Goal: Task Accomplishment & Management: Manage account settings

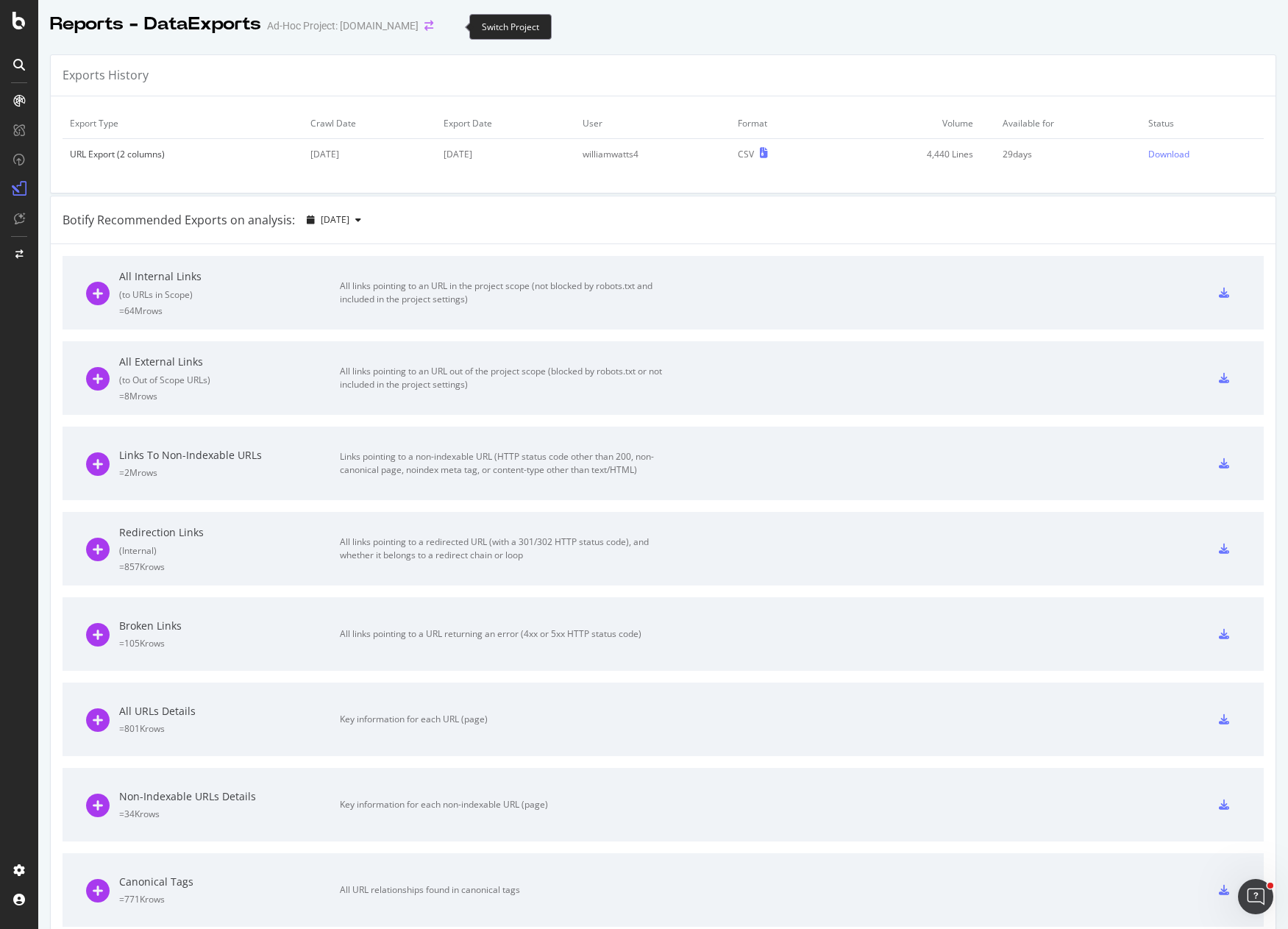
click at [433, 23] on icon "arrow-right-arrow-left" at bounding box center [429, 26] width 9 height 10
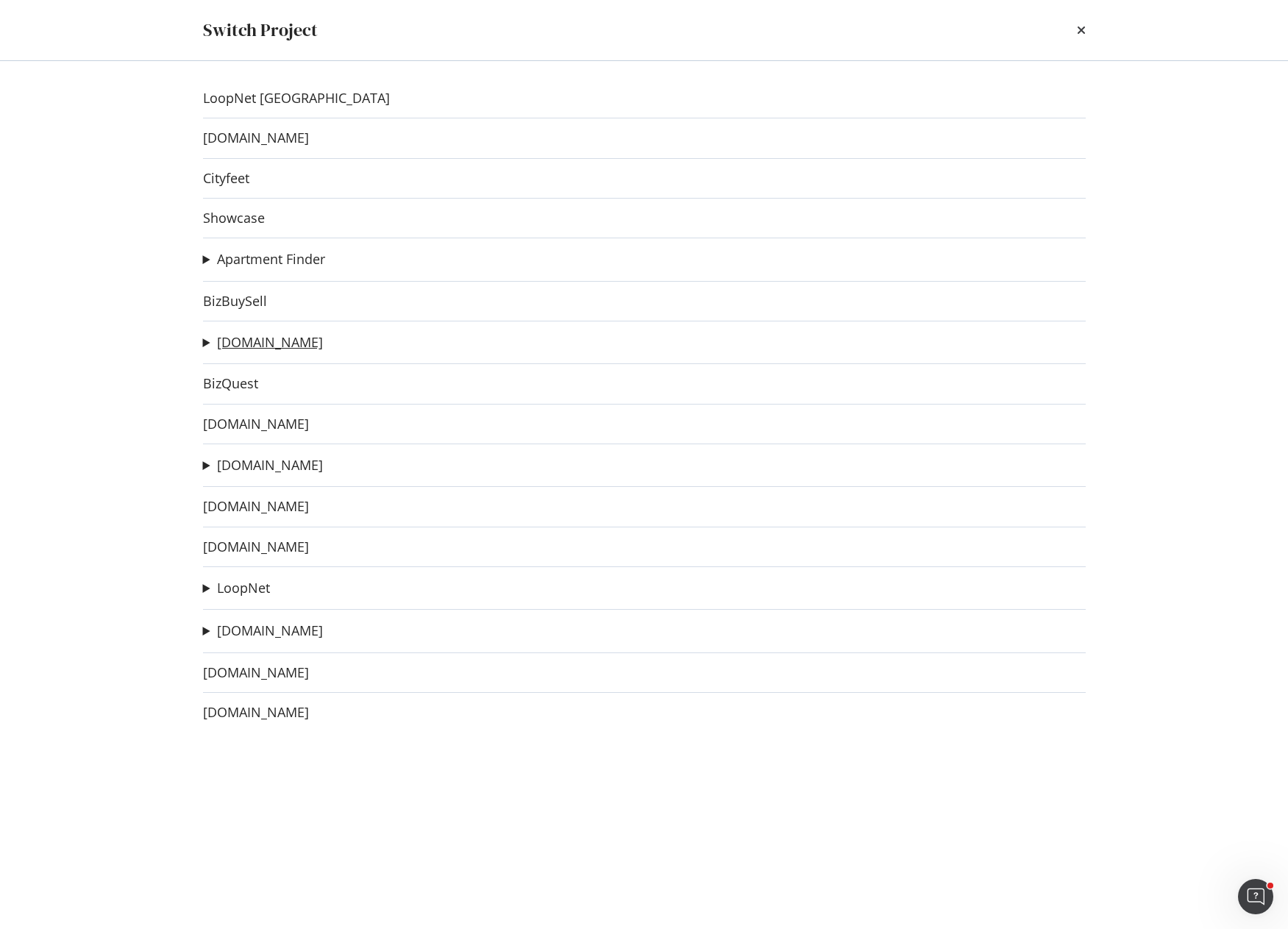
click at [249, 344] on link "[DOMAIN_NAME]" at bounding box center [270, 342] width 106 height 15
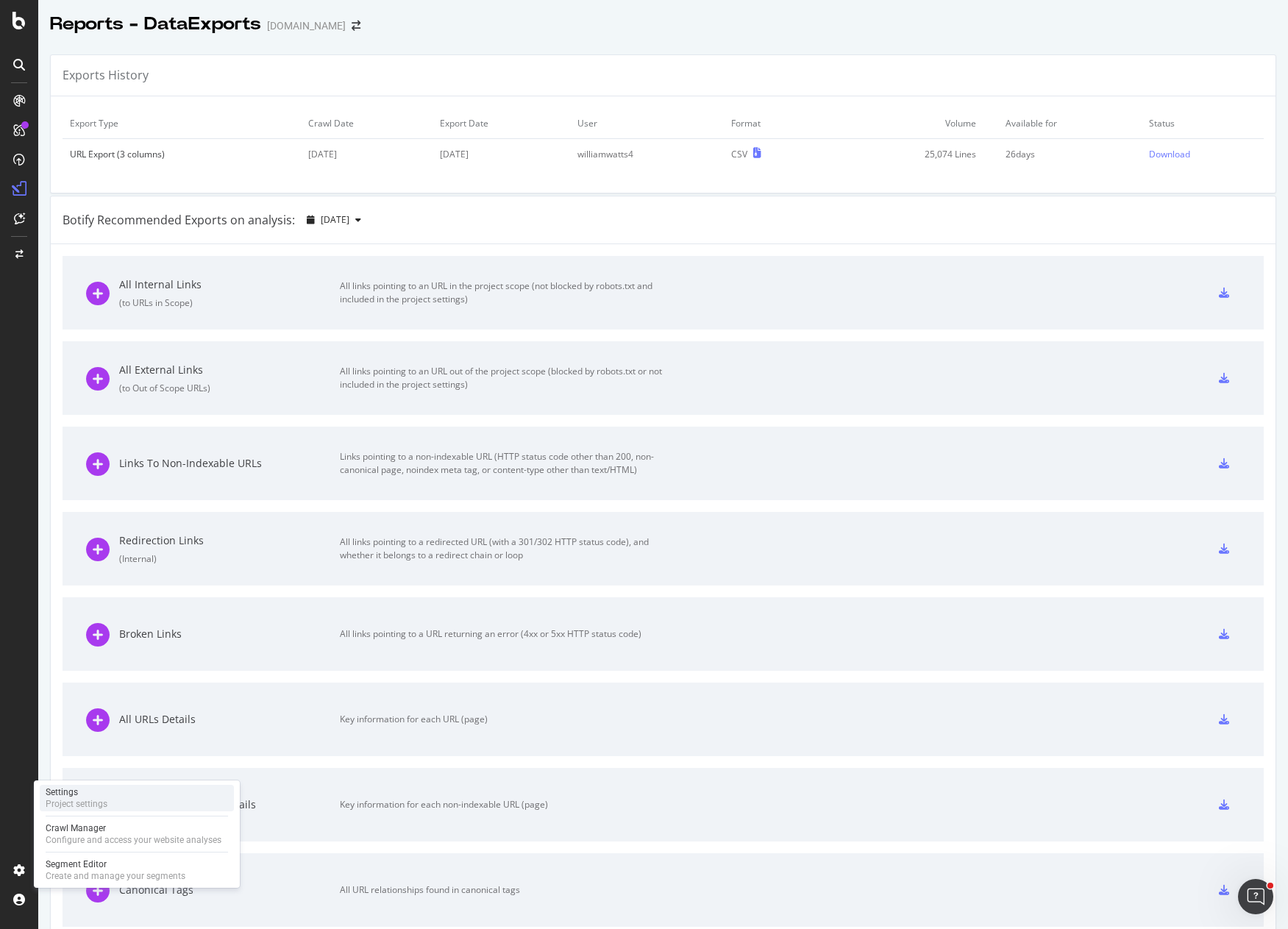
click at [81, 799] on div "Project settings" at bounding box center [76, 804] width 62 height 12
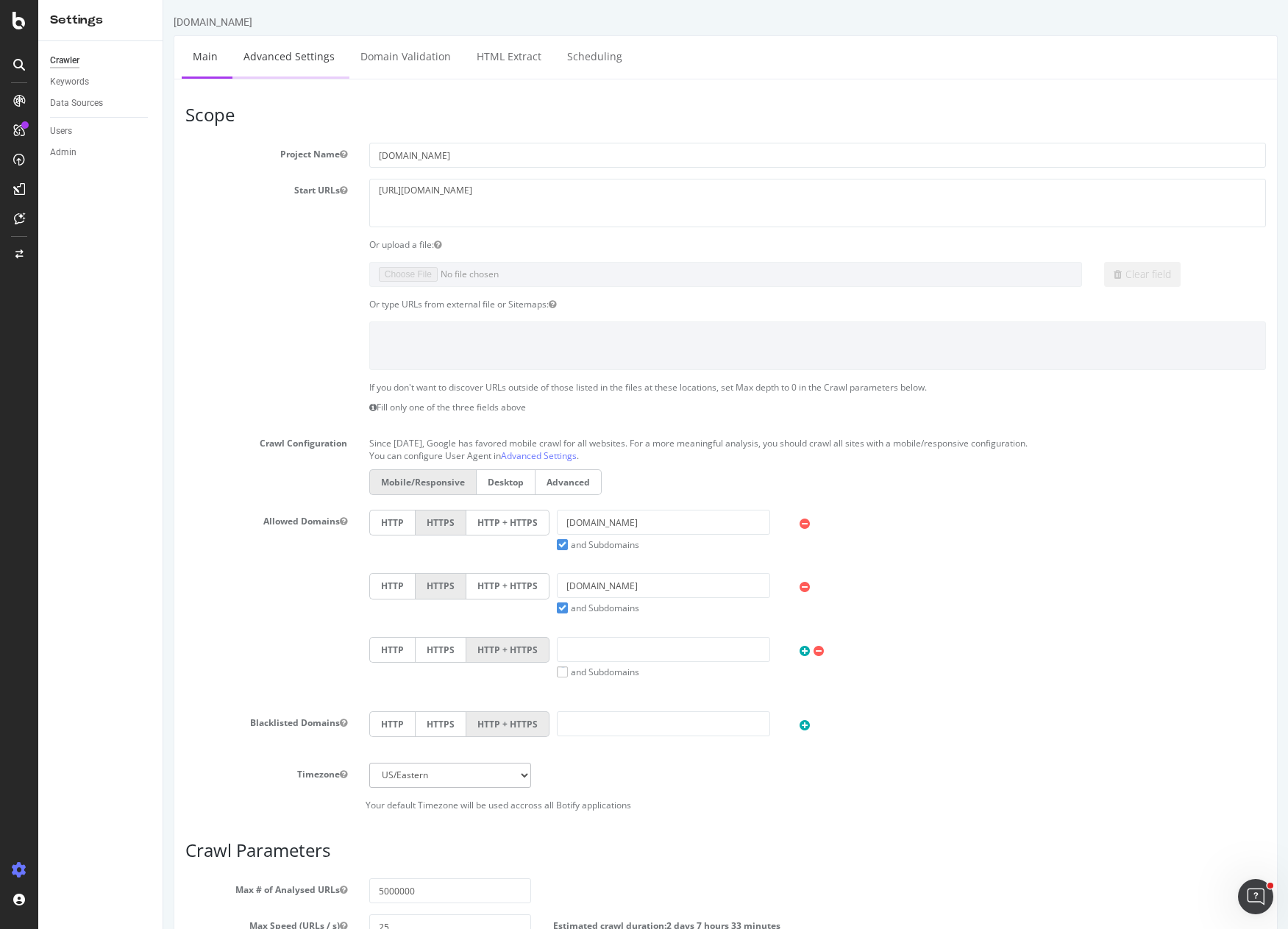
click at [286, 51] on link "Advanced Settings" at bounding box center [289, 56] width 113 height 40
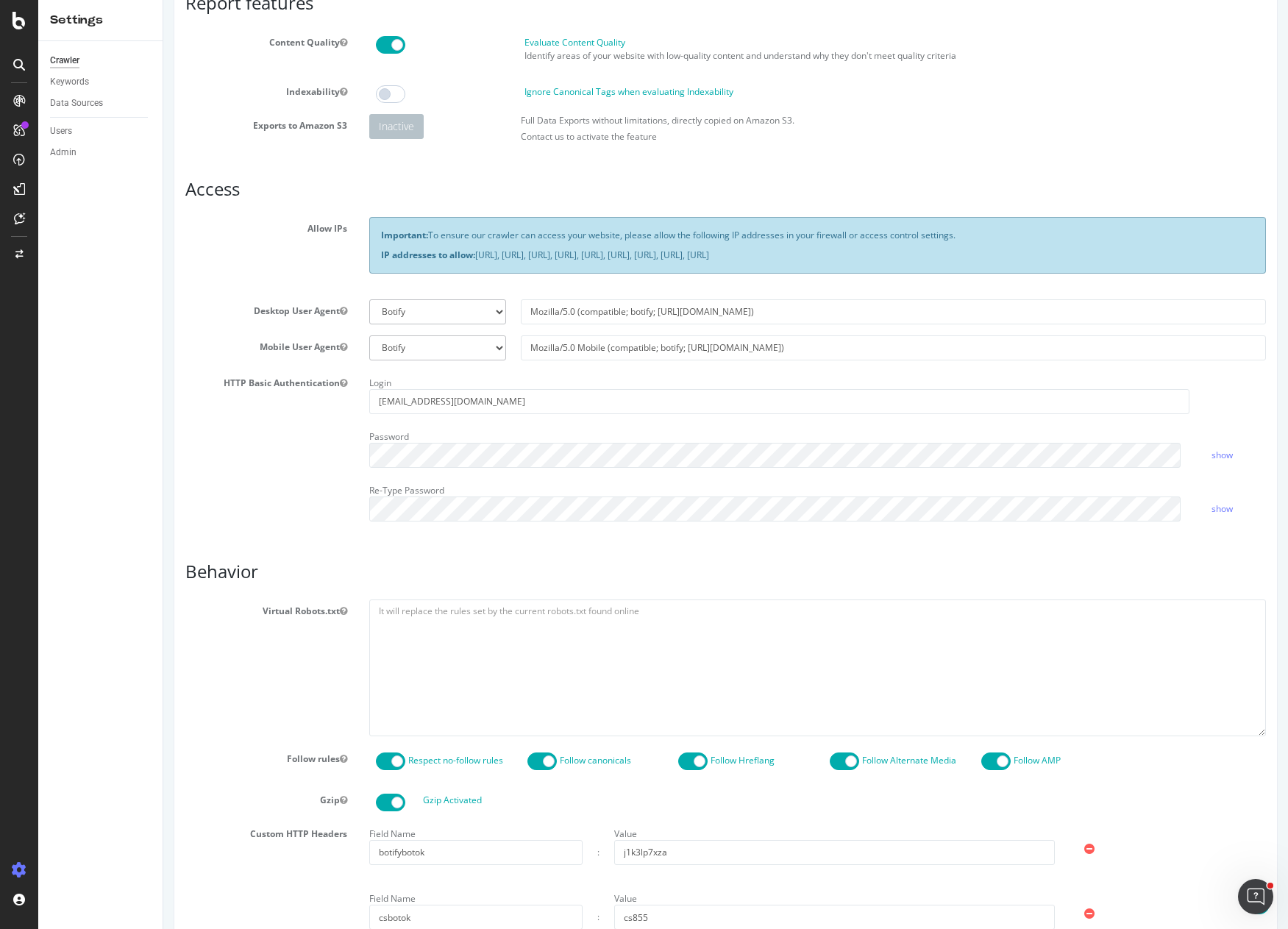
scroll to position [367, 0]
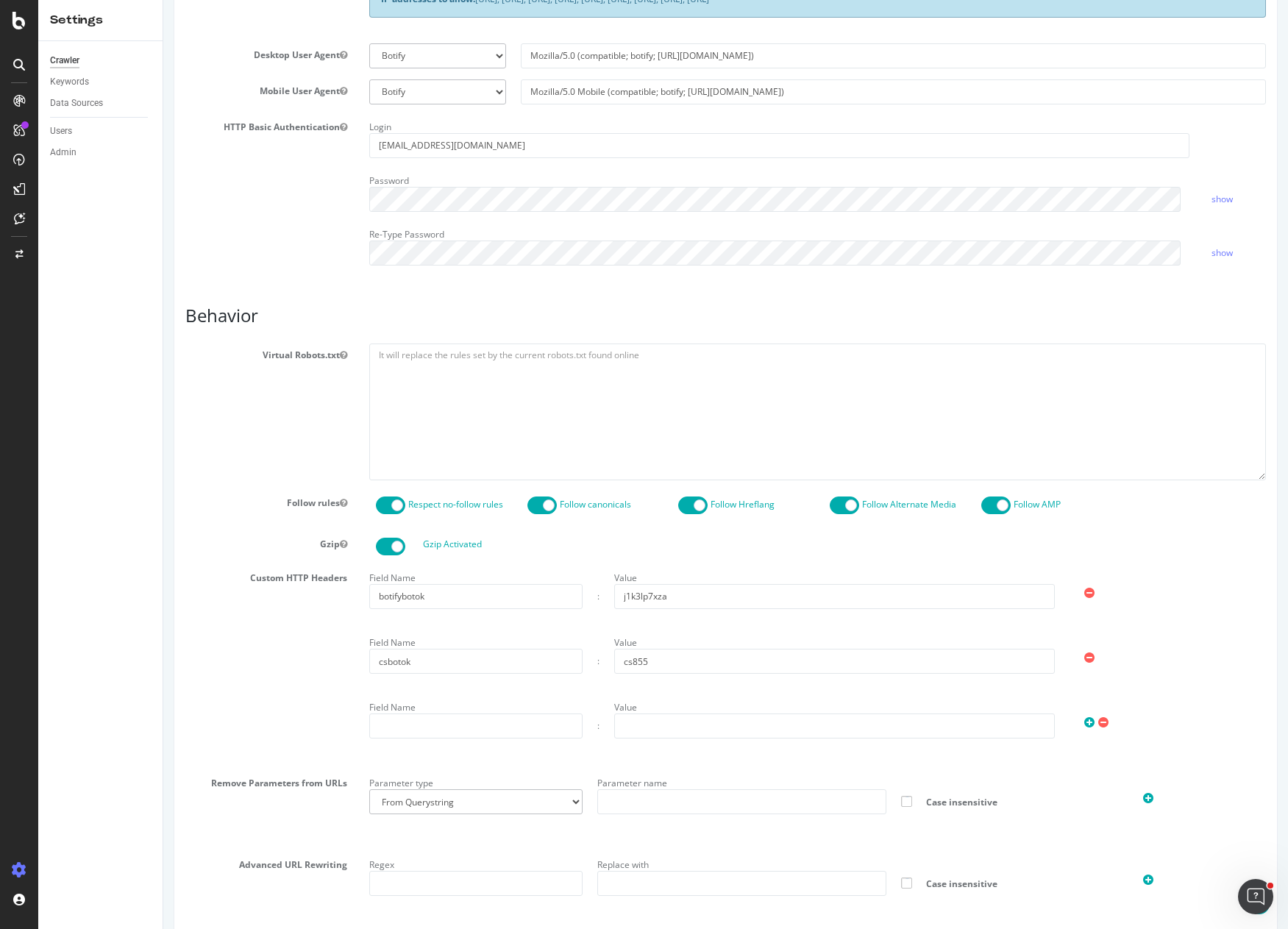
click at [287, 639] on div "Custom HTTP Headers Field Name botifybotok : Value j1k3lp7xza Field Name csboto…" at bounding box center [725, 663] width 1103 height 194
click at [1233, 575] on div "Field Name botifybotok : Value j1k3lp7xza" at bounding box center [818, 587] width 912 height 43
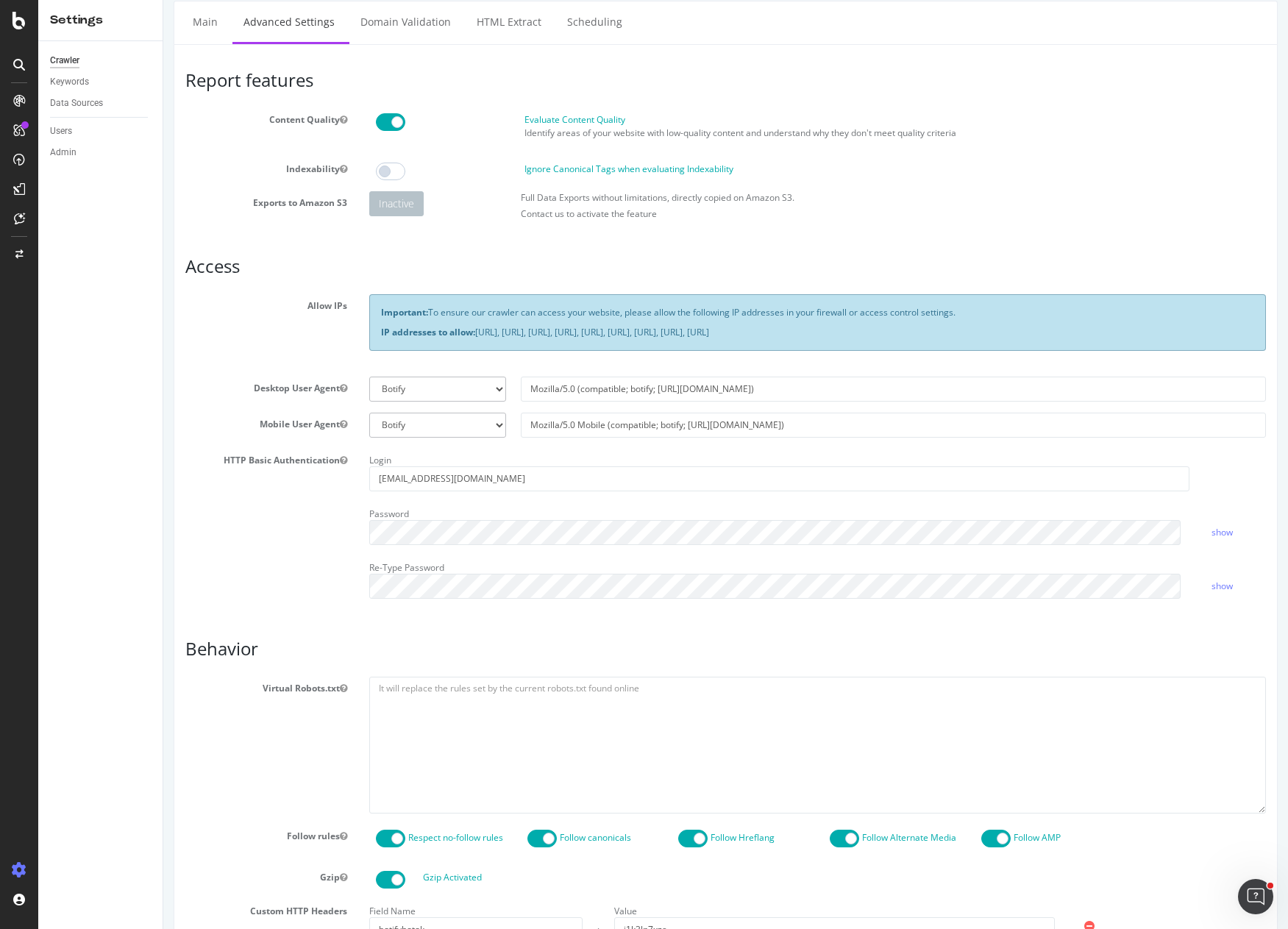
scroll to position [0, 0]
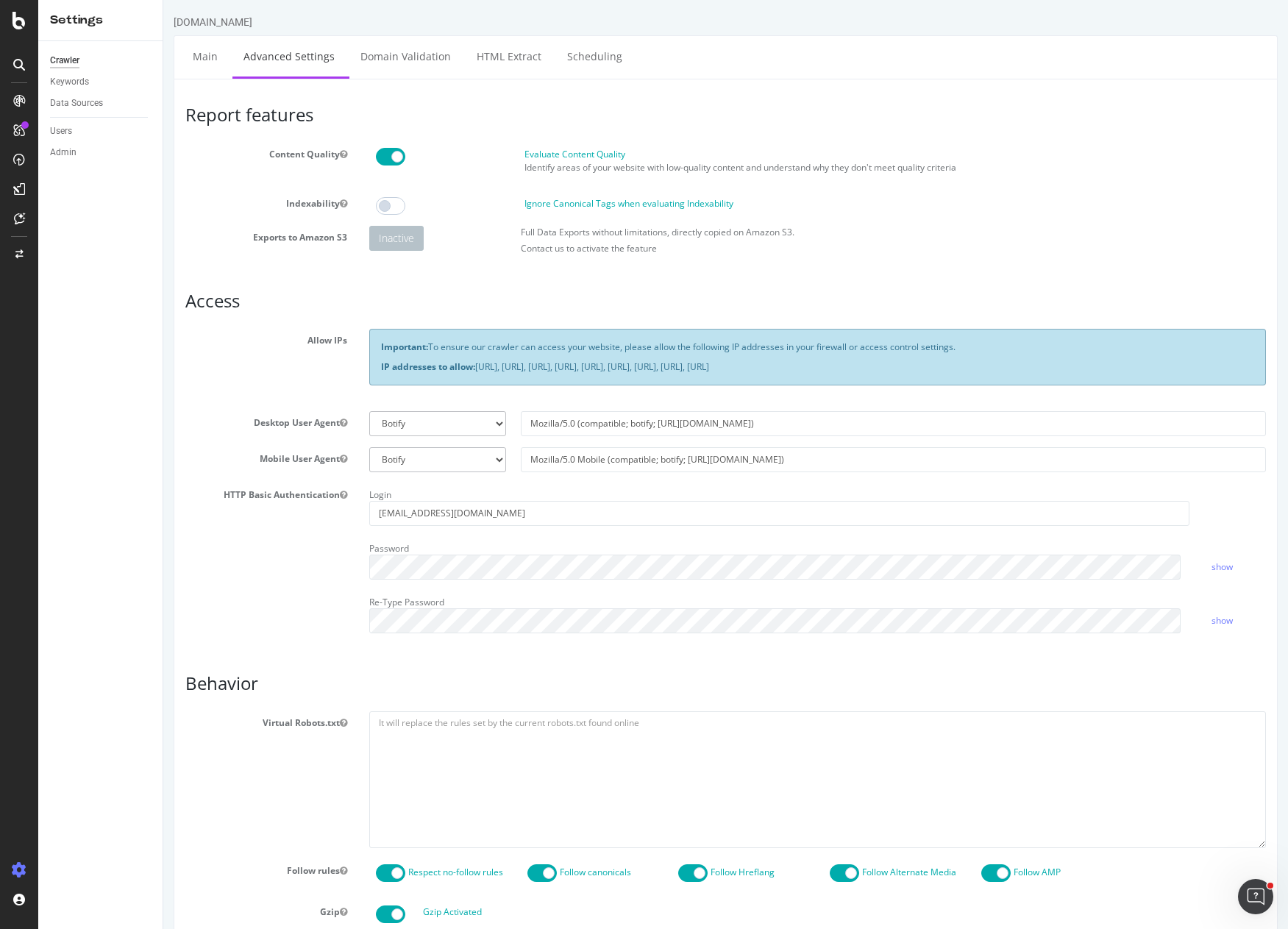
click at [599, 692] on h3 "Behavior" at bounding box center [725, 684] width 1081 height 19
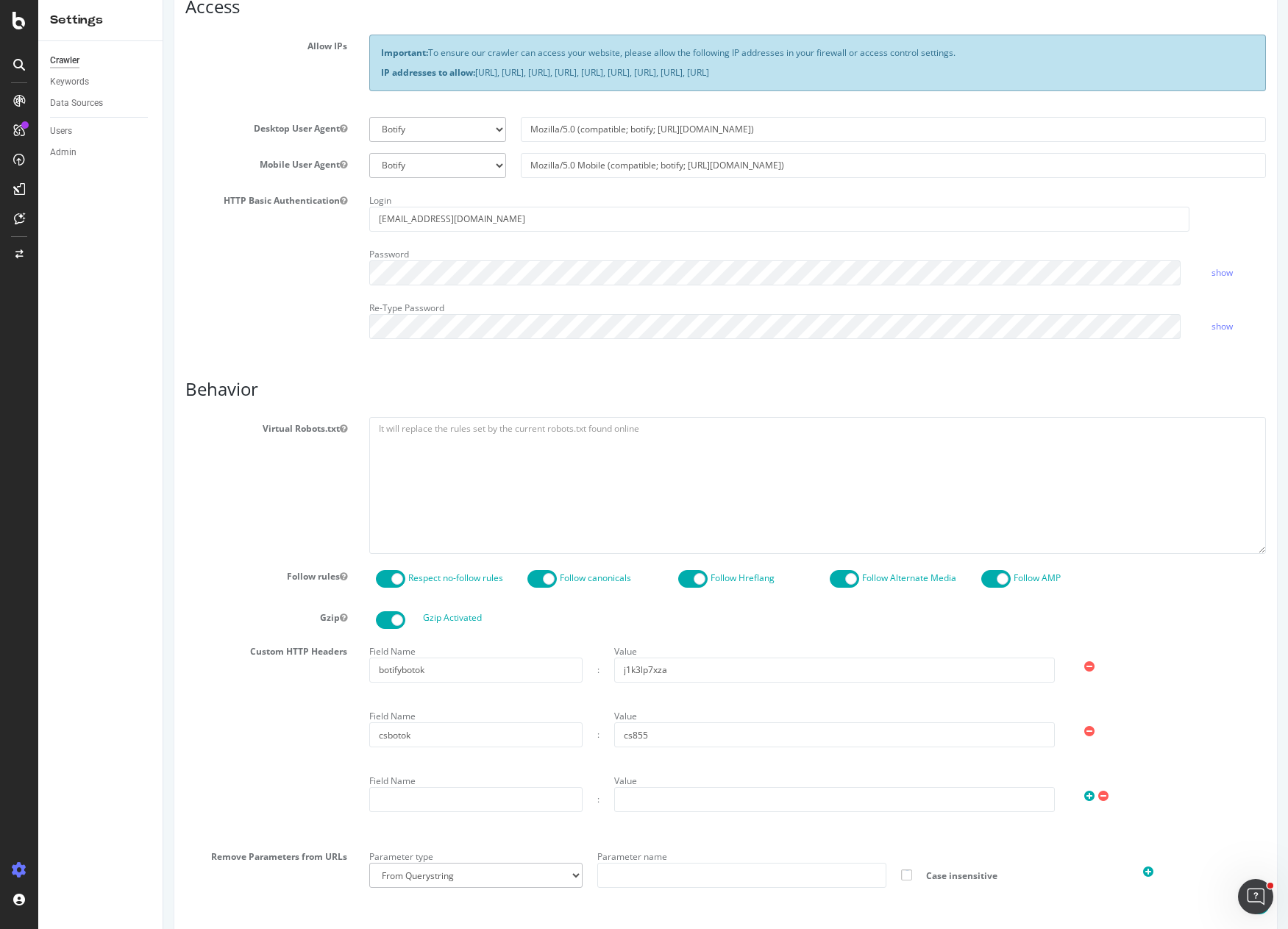
click at [859, 353] on div "Report features Content Quality Evaluate Content Quality Identify areas of your…" at bounding box center [725, 447] width 1081 height 1273
